Goal: Transaction & Acquisition: Book appointment/travel/reservation

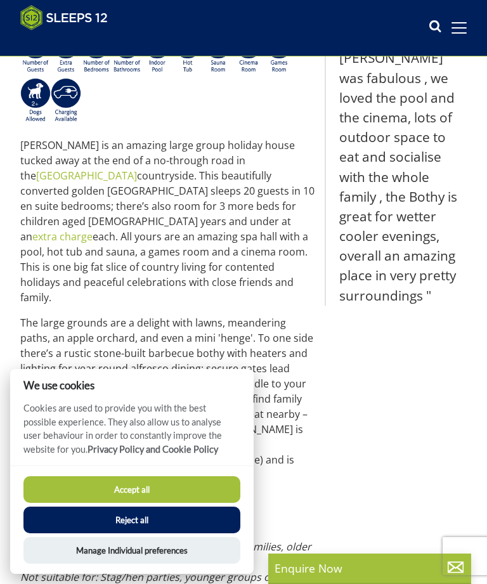
scroll to position [437, 0]
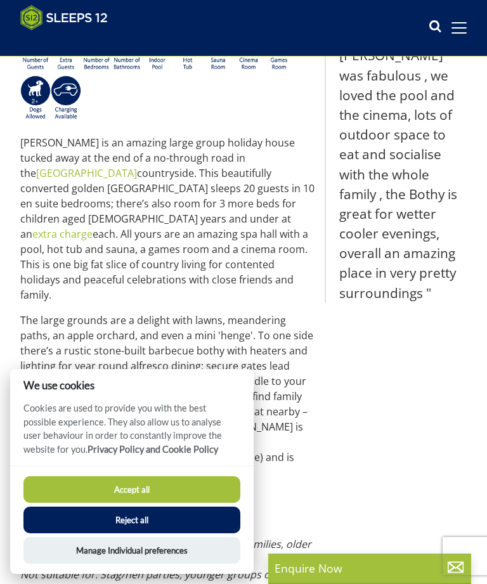
click at [133, 503] on button "Accept all" at bounding box center [131, 489] width 217 height 27
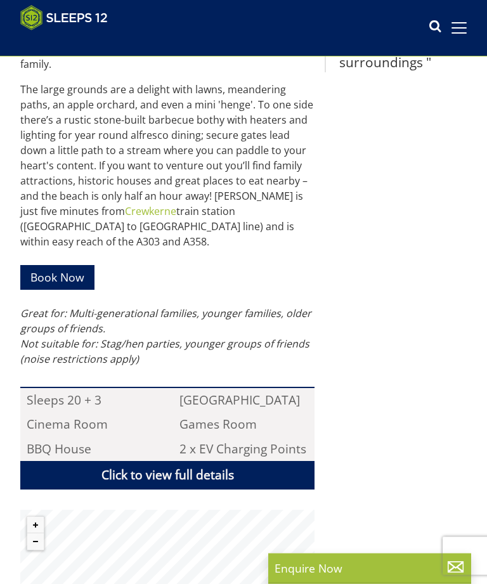
scroll to position [673, 0]
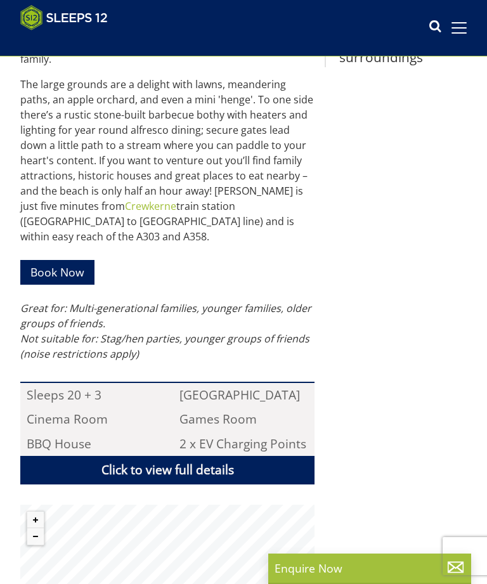
click at [57, 260] on link "Book Now" at bounding box center [57, 272] width 74 height 25
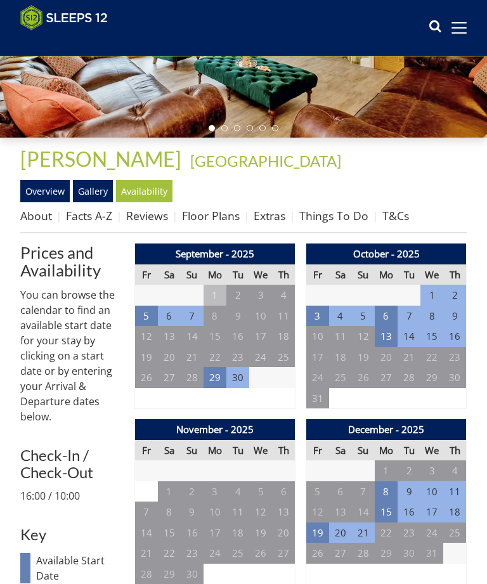
scroll to position [218, 0]
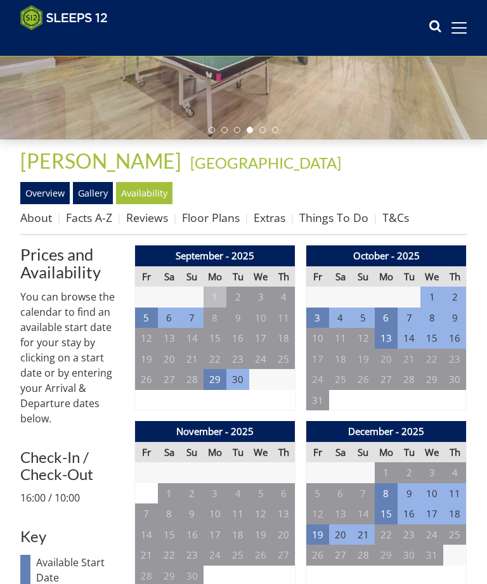
click at [148, 316] on td "5" at bounding box center [146, 318] width 23 height 21
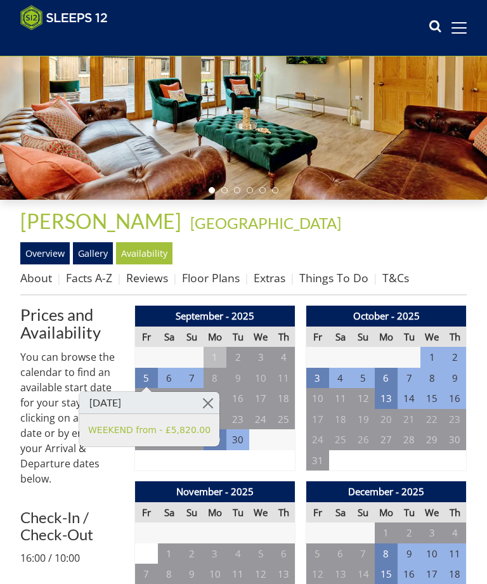
scroll to position [157, 0]
click at [322, 374] on td "3" at bounding box center [317, 378] width 23 height 21
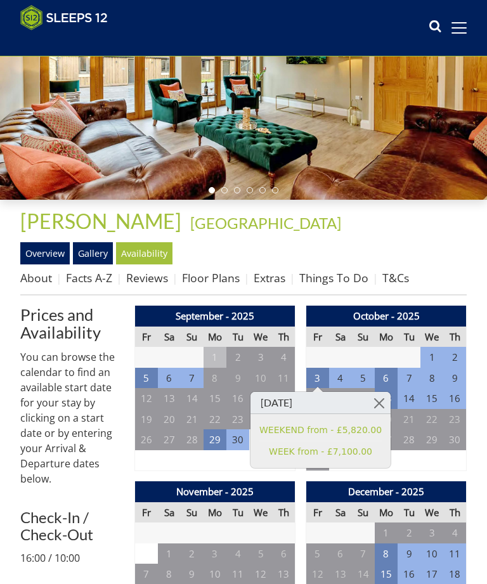
click at [457, 381] on td "9" at bounding box center [454, 378] width 23 height 21
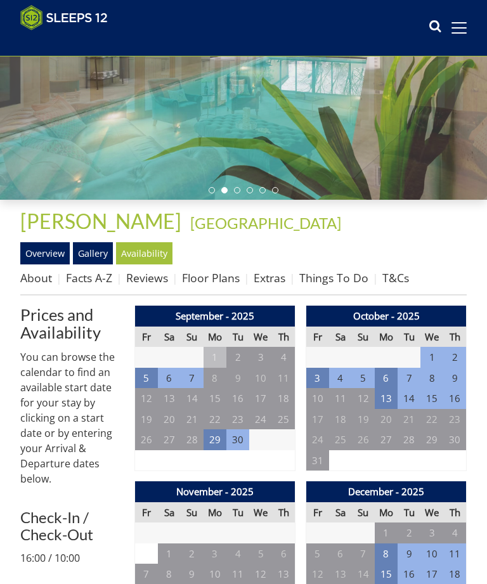
scroll to position [159, 0]
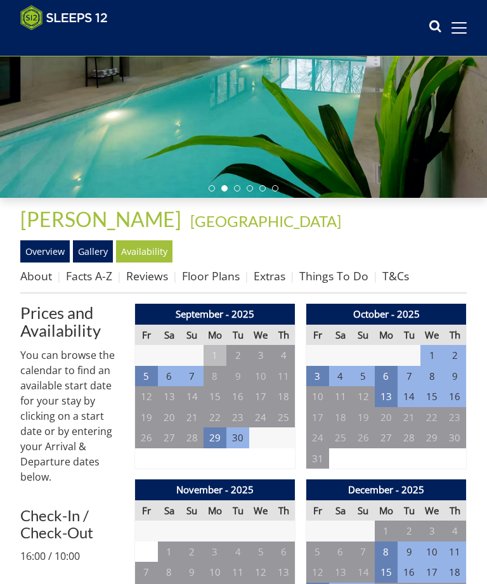
click at [320, 383] on td "3" at bounding box center [317, 376] width 23 height 21
